Goal: Entertainment & Leisure: Consume media (video, audio)

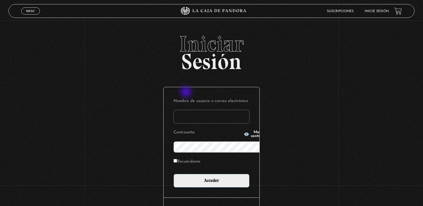
click at [187, 101] on input "Nombre de usuario o correo electrónico" at bounding box center [211, 117] width 76 height 14
click at [211, 101] on input "wenm" at bounding box center [211, 117] width 76 height 14
click at [191, 101] on input "wenm" at bounding box center [211, 117] width 76 height 14
type input "[EMAIL_ADDRESS][DOMAIN_NAME]"
click at [173, 101] on input "Recuérdame" at bounding box center [175, 161] width 4 height 4
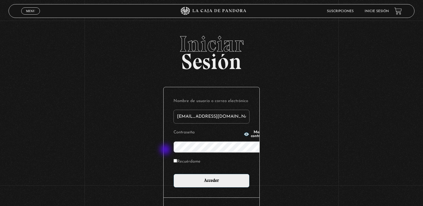
checkbox input "true"
click at [244, 101] on icon "button" at bounding box center [246, 134] width 5 height 4
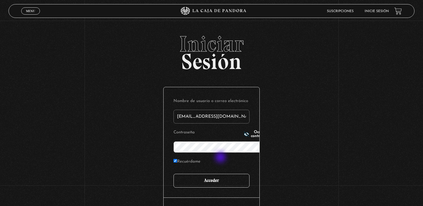
click at [221, 101] on input "Acceder" at bounding box center [211, 181] width 76 height 14
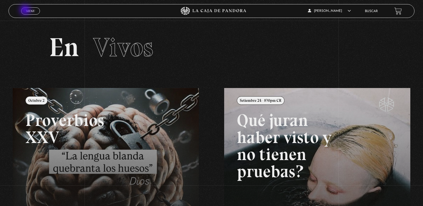
click at [26, 10] on span "Menu" at bounding box center [30, 10] width 9 height 3
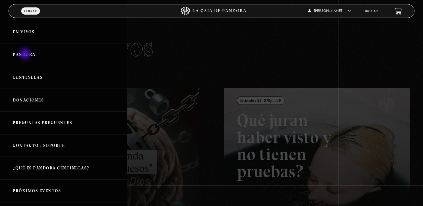
click at [26, 54] on link "Pandora" at bounding box center [63, 54] width 127 height 23
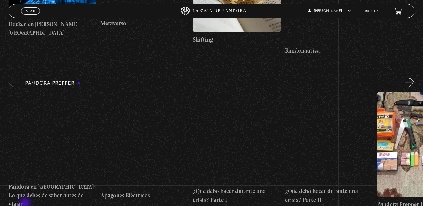
scroll to position [1490, 0]
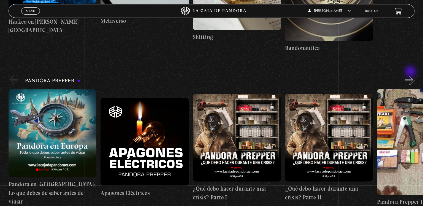
click at [411, 75] on button "»" at bounding box center [410, 80] width 10 height 10
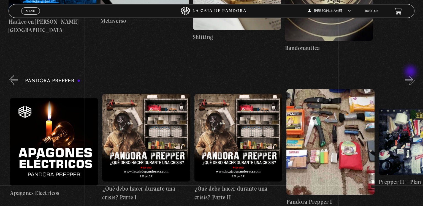
click at [411, 75] on button "»" at bounding box center [410, 80] width 10 height 10
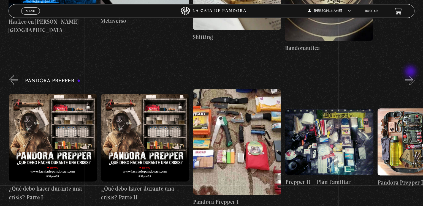
click at [411, 75] on button "»" at bounding box center [410, 80] width 10 height 10
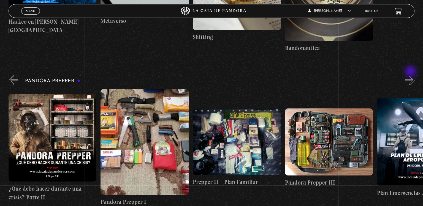
click at [411, 75] on button "»" at bounding box center [410, 80] width 10 height 10
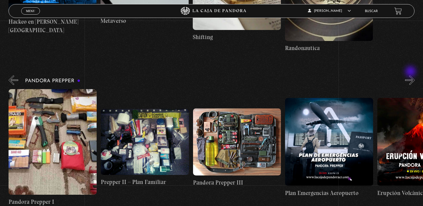
click at [411, 75] on button "»" at bounding box center [410, 80] width 10 height 10
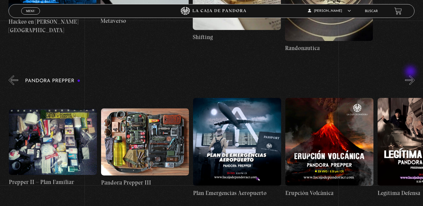
click at [411, 75] on button "»" at bounding box center [410, 80] width 10 height 10
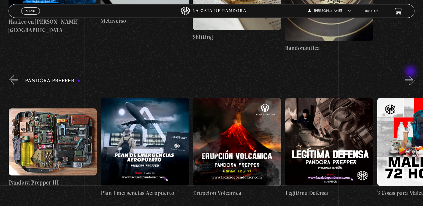
scroll to position [0, 553]
click at [411, 75] on button "»" at bounding box center [410, 80] width 10 height 10
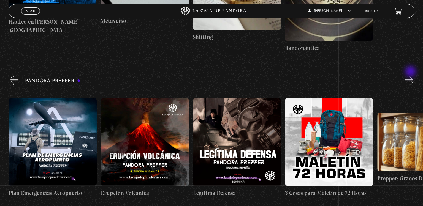
click at [411, 75] on button "»" at bounding box center [410, 80] width 10 height 10
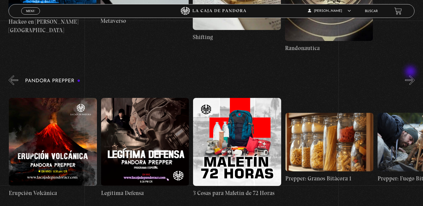
click at [411, 75] on button "»" at bounding box center [410, 80] width 10 height 10
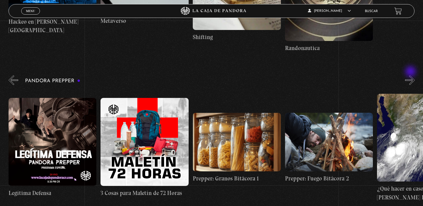
click at [411, 75] on button "»" at bounding box center [410, 80] width 10 height 10
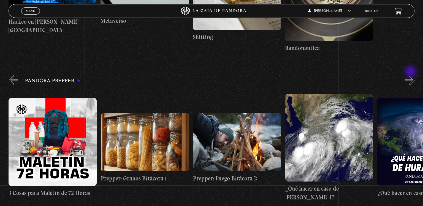
click at [411, 75] on button "»" at bounding box center [410, 80] width 10 height 10
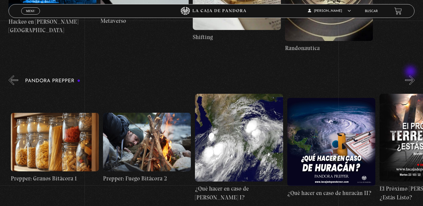
scroll to position [0, 1013]
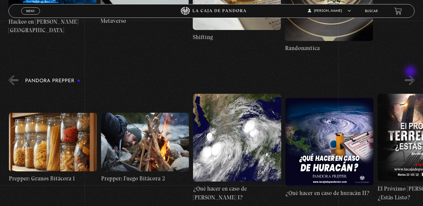
click at [411, 75] on button "»" at bounding box center [410, 80] width 10 height 10
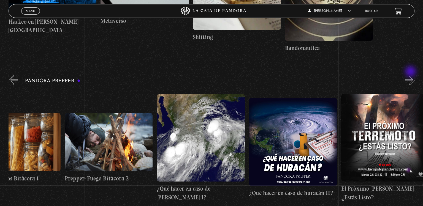
scroll to position [0, 1105]
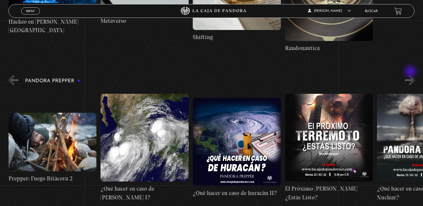
click at [411, 75] on button "»" at bounding box center [410, 80] width 10 height 10
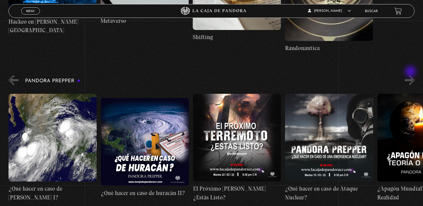
click at [411, 75] on button "»" at bounding box center [410, 80] width 10 height 10
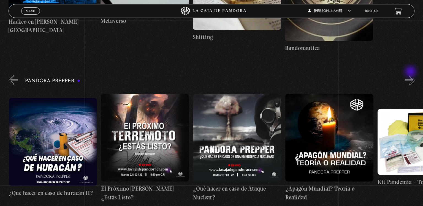
scroll to position [0, 1289]
click at [411, 75] on button "»" at bounding box center [410, 80] width 10 height 10
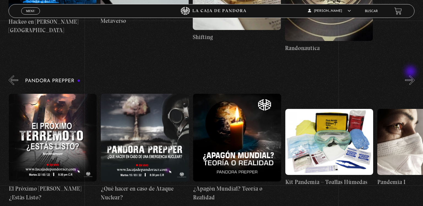
click at [411, 75] on button "»" at bounding box center [410, 80] width 10 height 10
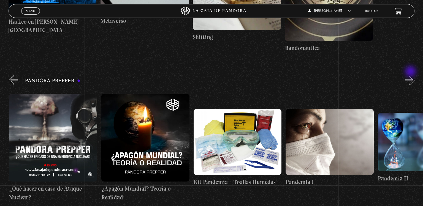
scroll to position [0, 1473]
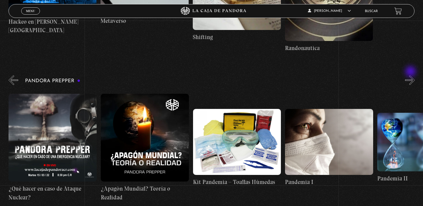
click at [411, 75] on button "»" at bounding box center [410, 80] width 10 height 10
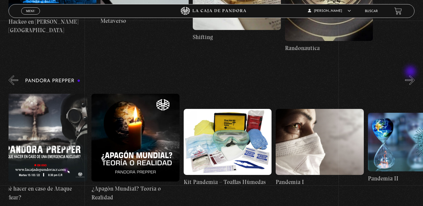
click at [411, 75] on button "»" at bounding box center [410, 80] width 10 height 10
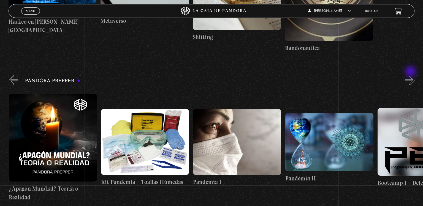
click at [411, 75] on button "»" at bounding box center [410, 80] width 10 height 10
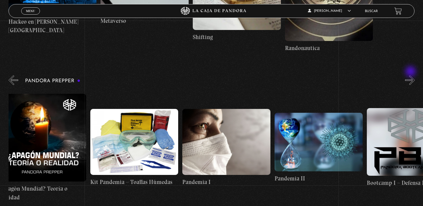
click at [411, 75] on button "»" at bounding box center [410, 80] width 10 height 10
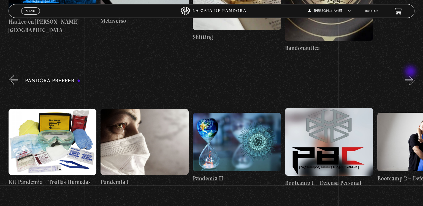
click at [411, 75] on button "»" at bounding box center [410, 80] width 10 height 10
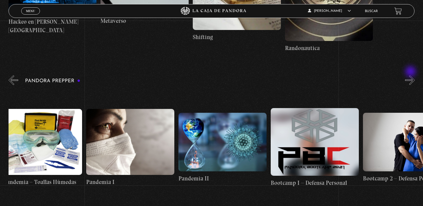
click at [411, 75] on button "»" at bounding box center [410, 80] width 10 height 10
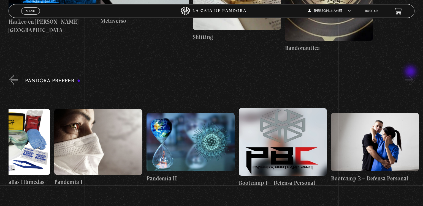
click at [411, 75] on button "»" at bounding box center [410, 80] width 10 height 10
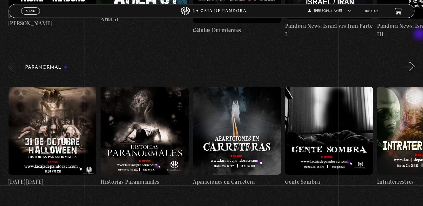
scroll to position [342, 0]
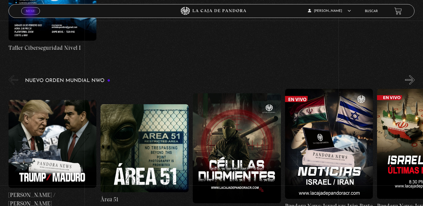
click at [31, 12] on span "Menu" at bounding box center [30, 10] width 9 height 3
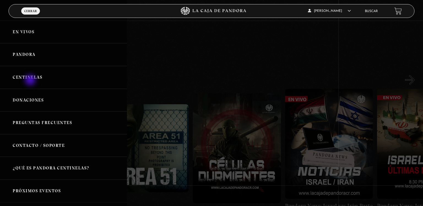
click at [31, 81] on link "Centinelas" at bounding box center [63, 77] width 127 height 23
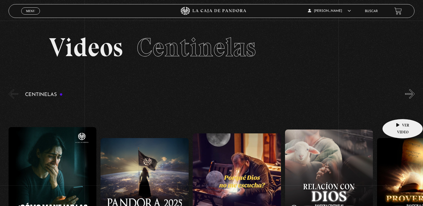
click at [396, 138] on figure at bounding box center [421, 182] width 88 height 88
